Goal: Information Seeking & Learning: Learn about a topic

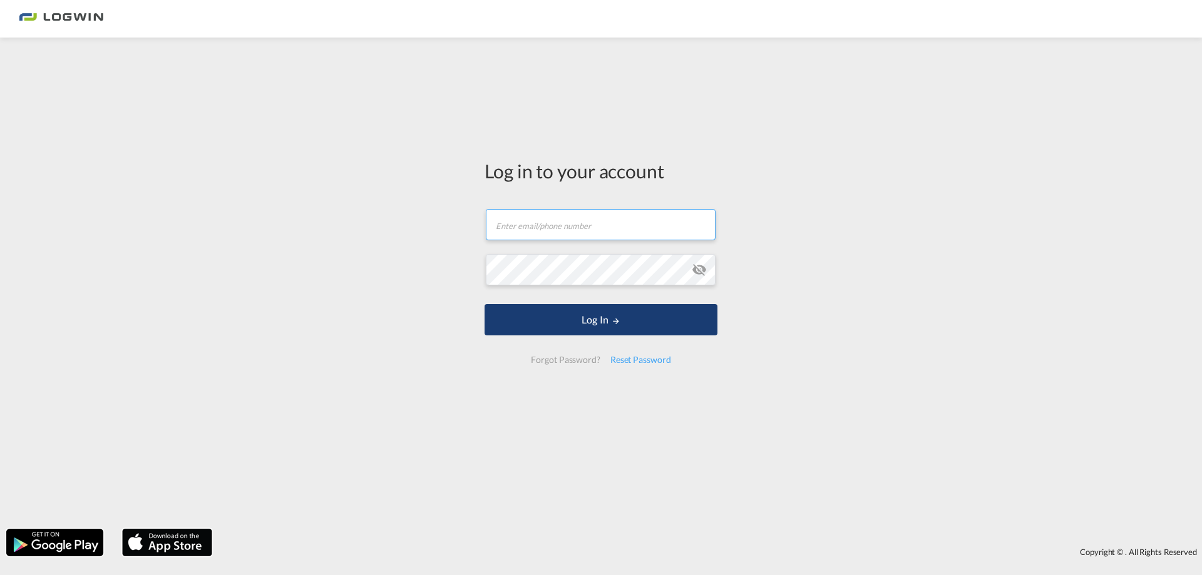
type input "[EMAIL_ADDRESS][DOMAIN_NAME]"
click at [619, 317] on md-icon "LOGIN" at bounding box center [616, 321] width 9 height 9
